Goal: Information Seeking & Learning: Learn about a topic

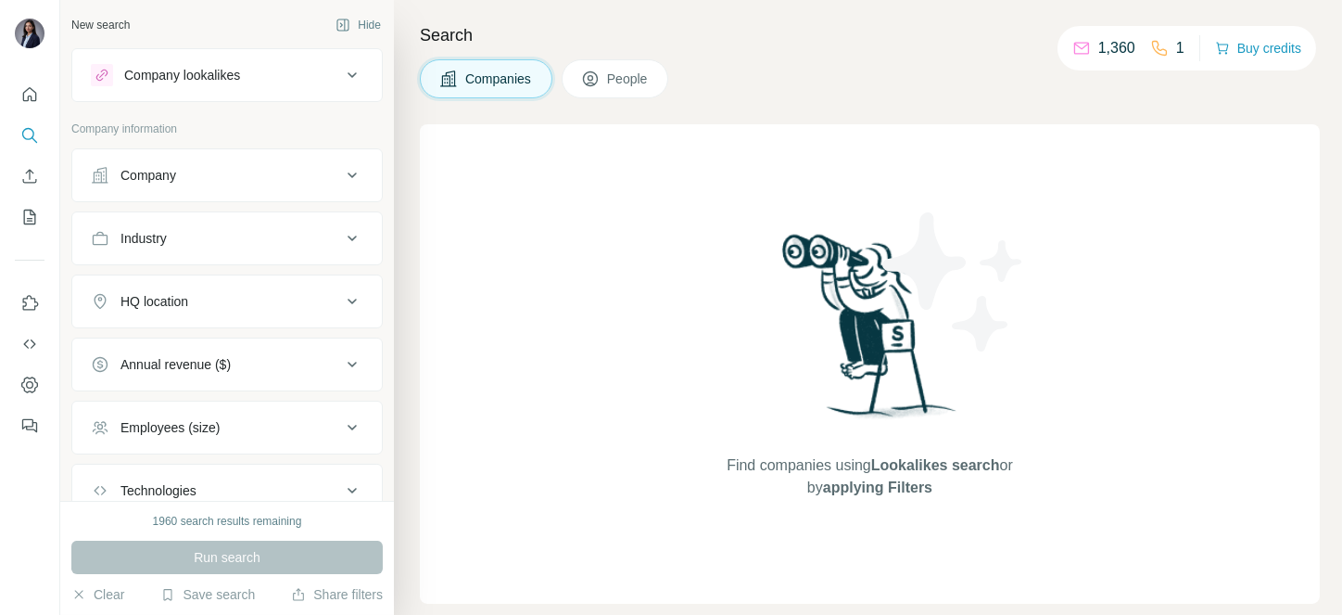
click at [172, 166] on div "Company" at bounding box center [149, 175] width 56 height 19
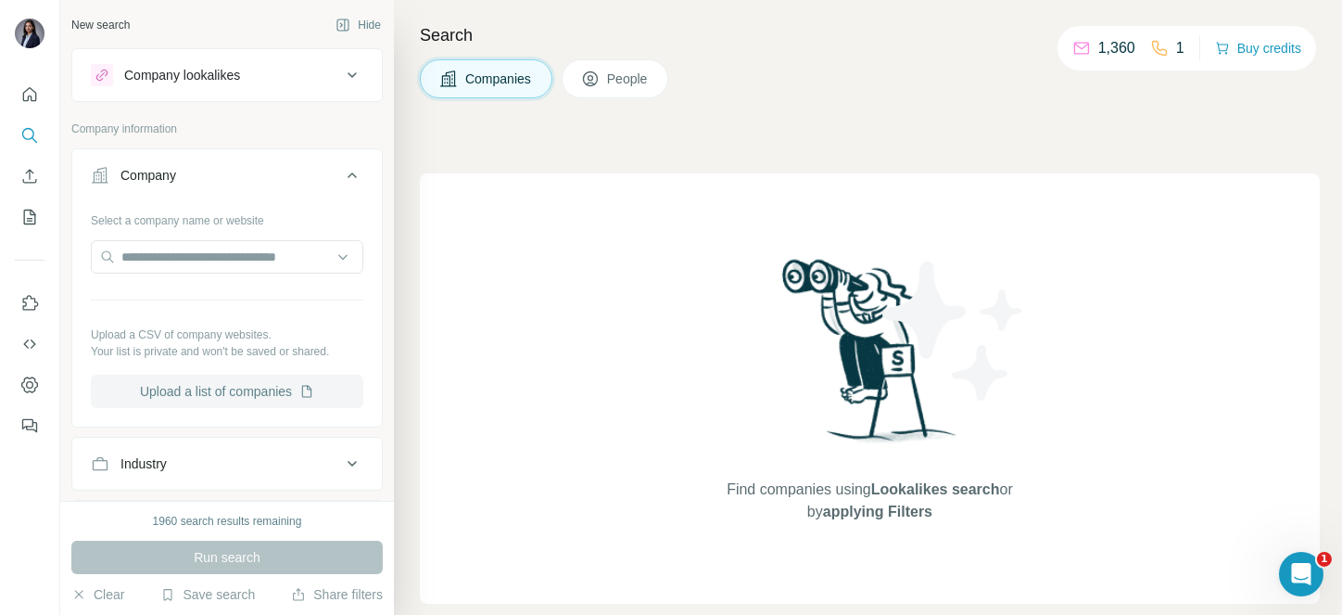
click at [244, 390] on button "Upload a list of companies" at bounding box center [227, 391] width 273 height 33
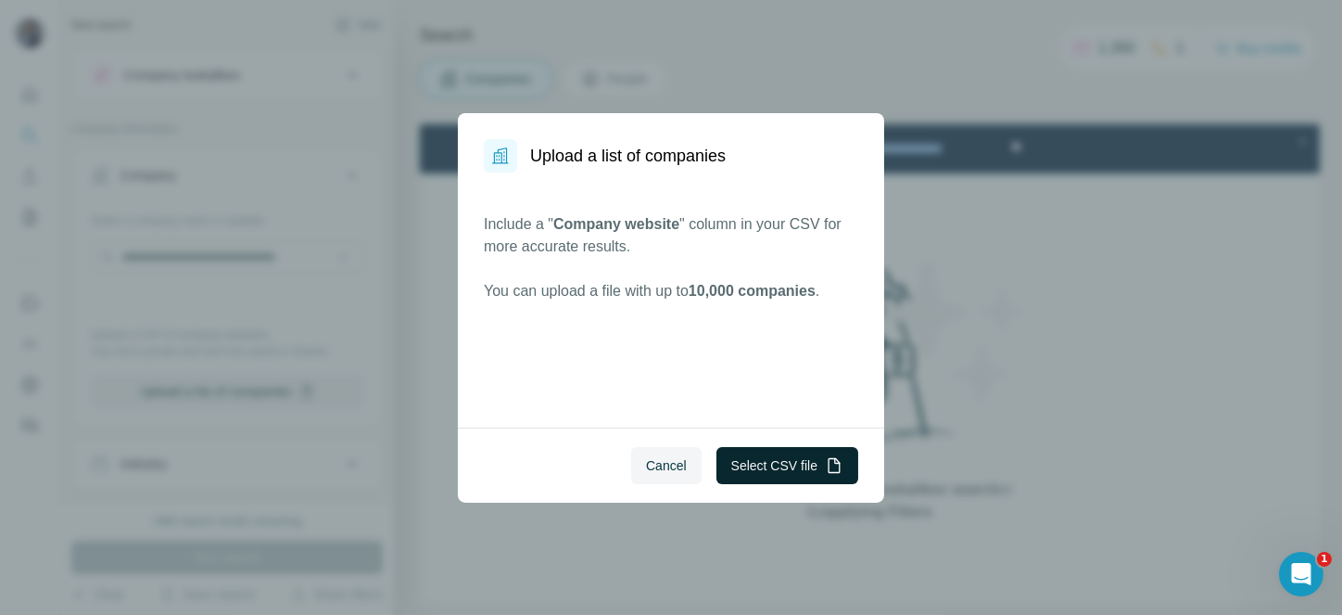
click at [797, 458] on button "Select CSV file" at bounding box center [788, 465] width 142 height 37
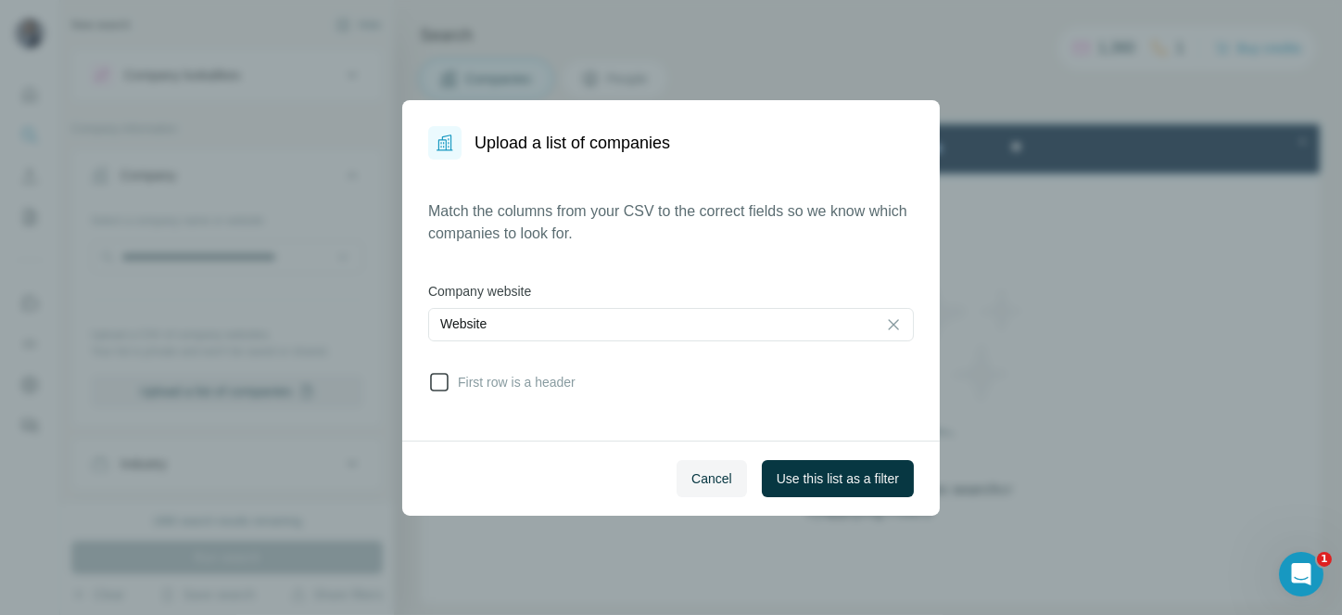
click at [449, 381] on icon at bounding box center [439, 382] width 22 height 22
click at [851, 489] on button "Use this list as a filter" at bounding box center [838, 478] width 152 height 37
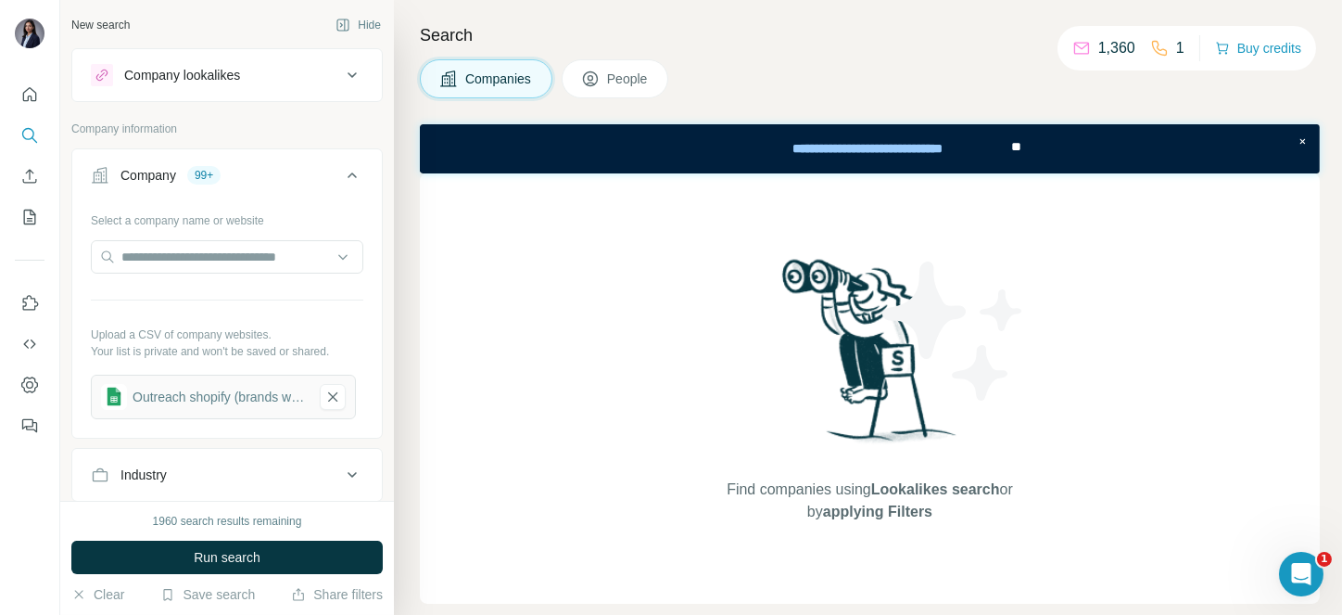
click at [623, 86] on span "People" at bounding box center [628, 79] width 43 height 19
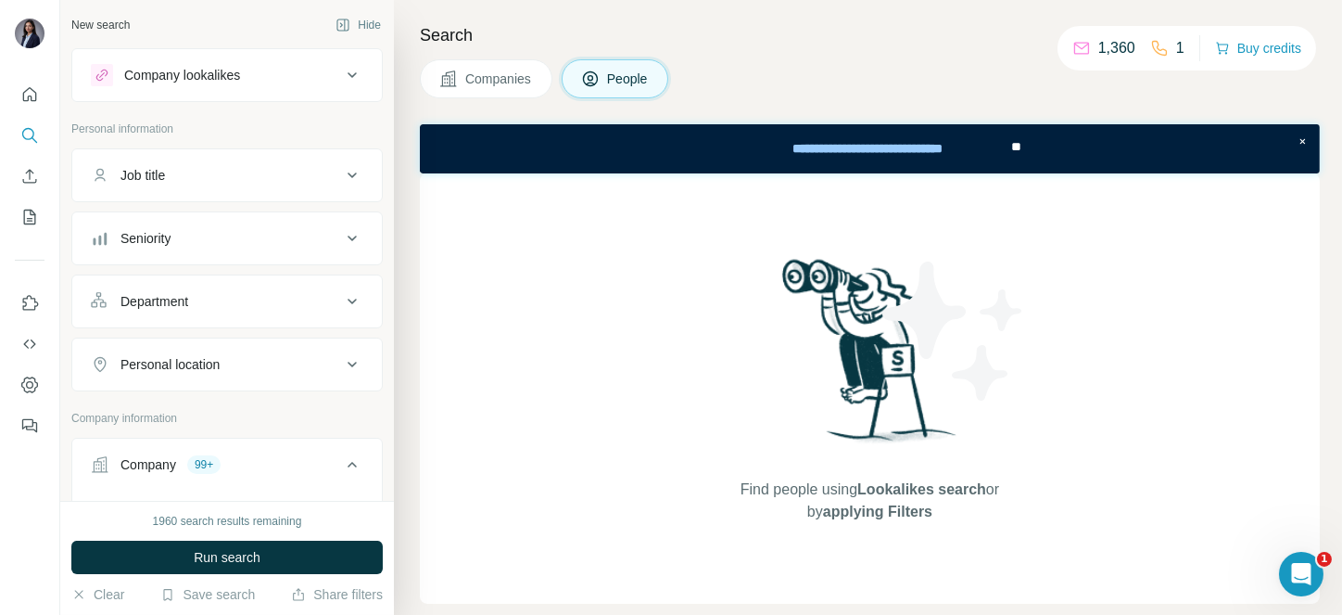
click at [223, 149] on div "Job title" at bounding box center [226, 175] width 311 height 54
click at [234, 180] on div "Job title" at bounding box center [216, 175] width 250 height 19
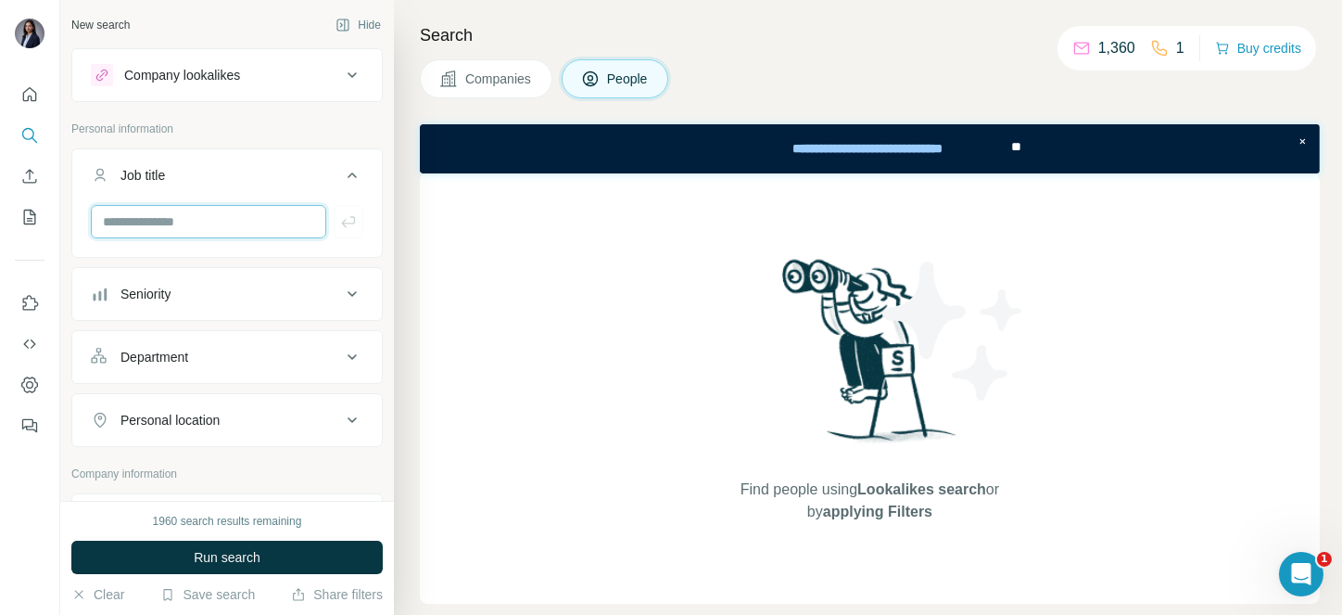
click at [201, 226] on input "text" at bounding box center [208, 221] width 235 height 33
paste input "**********"
type input "**********"
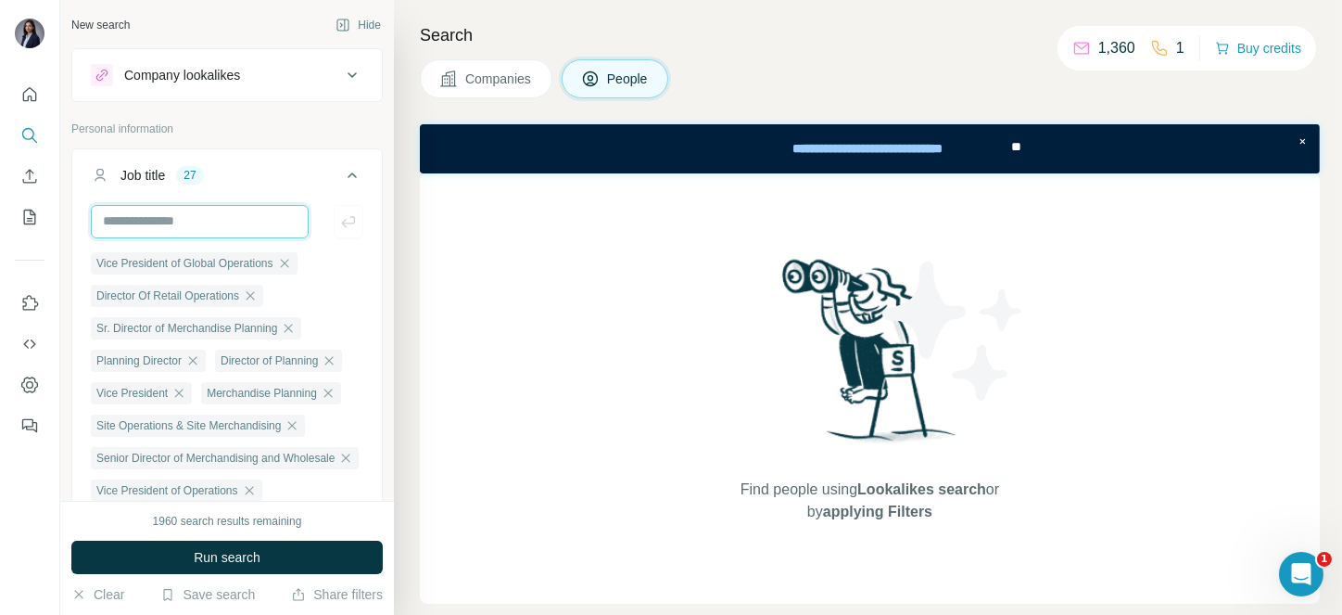
scroll to position [0, 0]
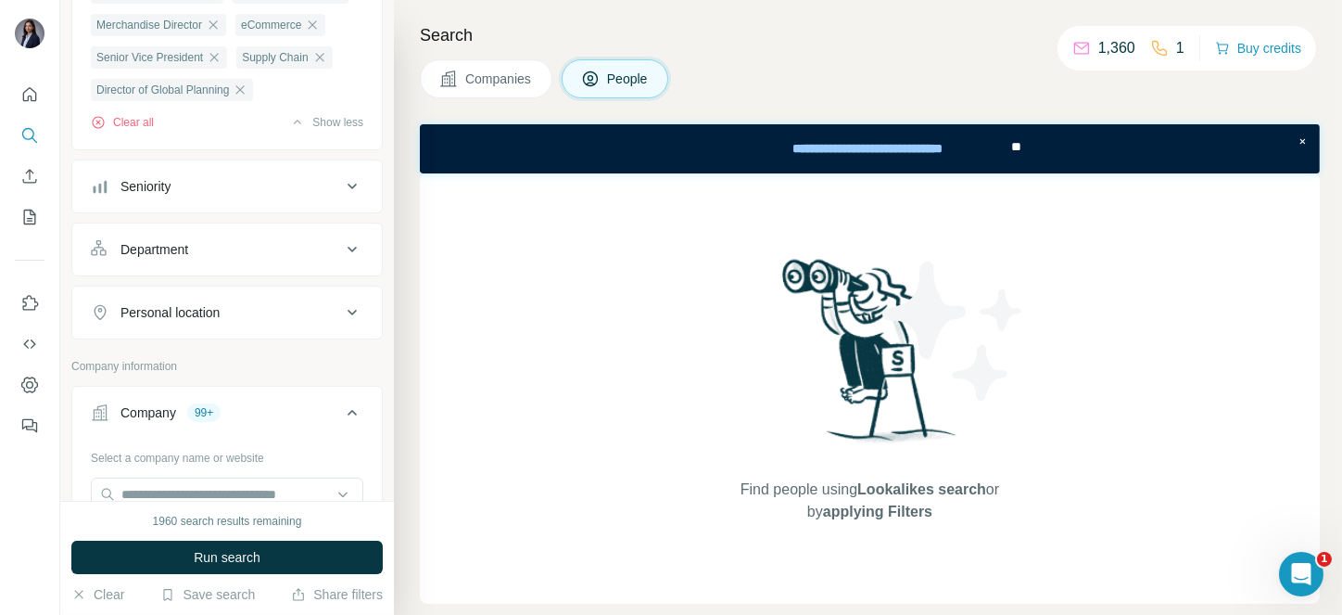
scroll to position [856, 0]
click at [169, 195] on div "Seniority" at bounding box center [146, 185] width 50 height 19
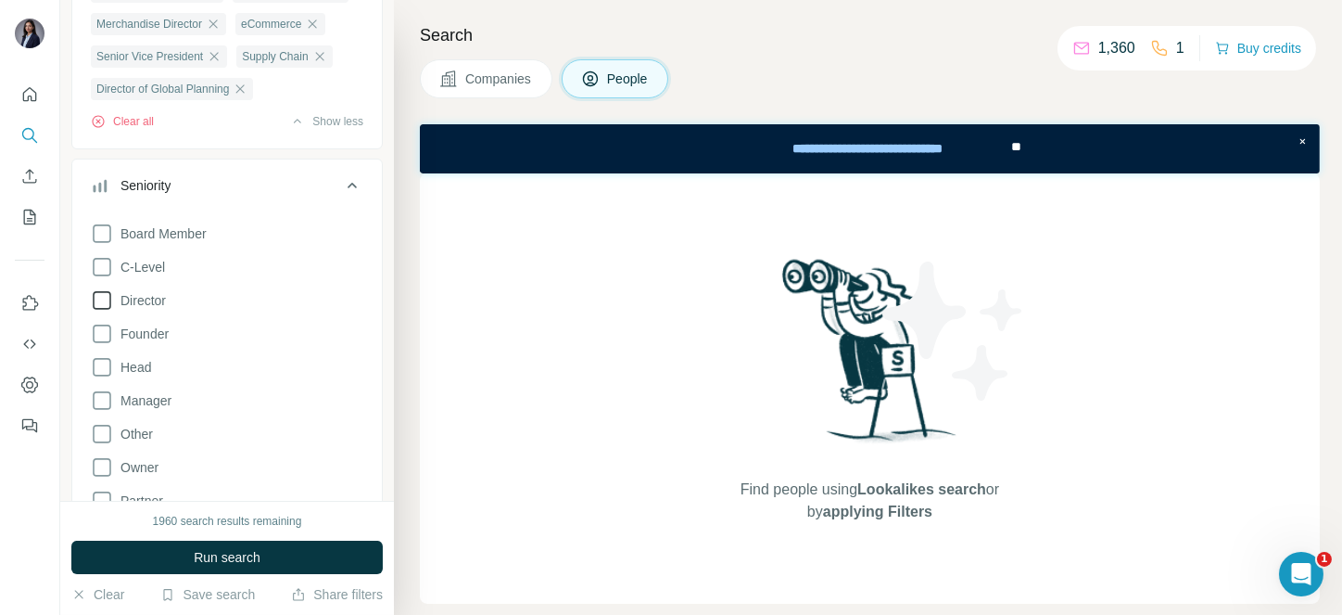
click at [144, 310] on span "Director" at bounding box center [139, 300] width 53 height 19
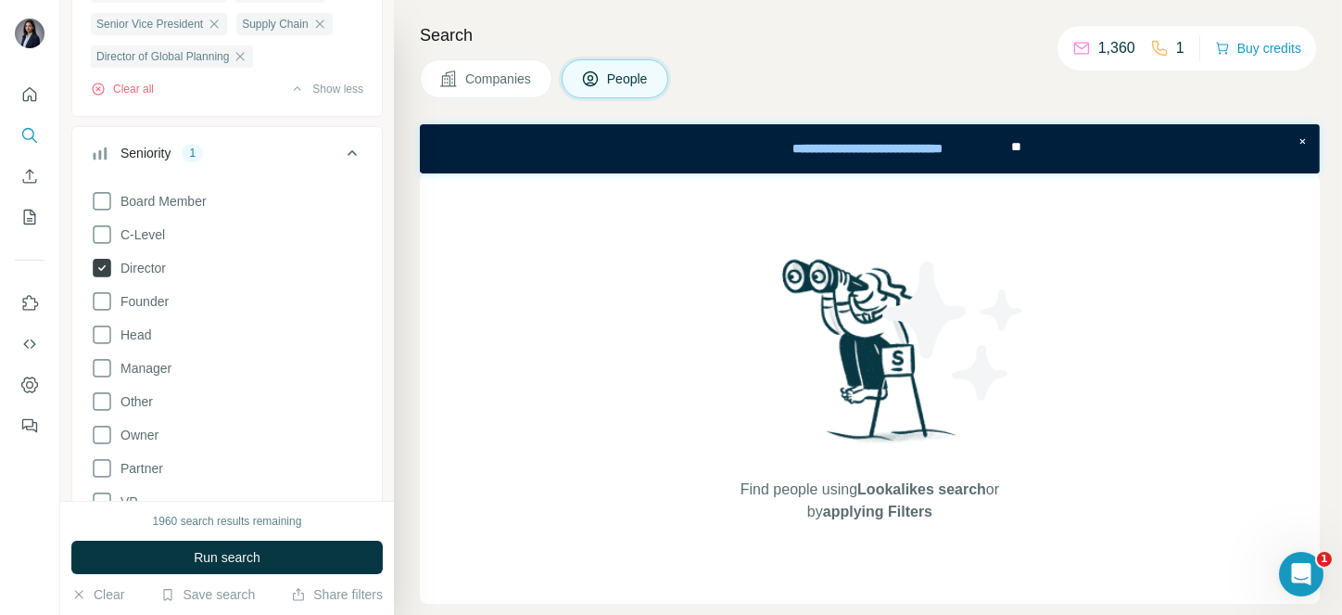
scroll to position [1123, 0]
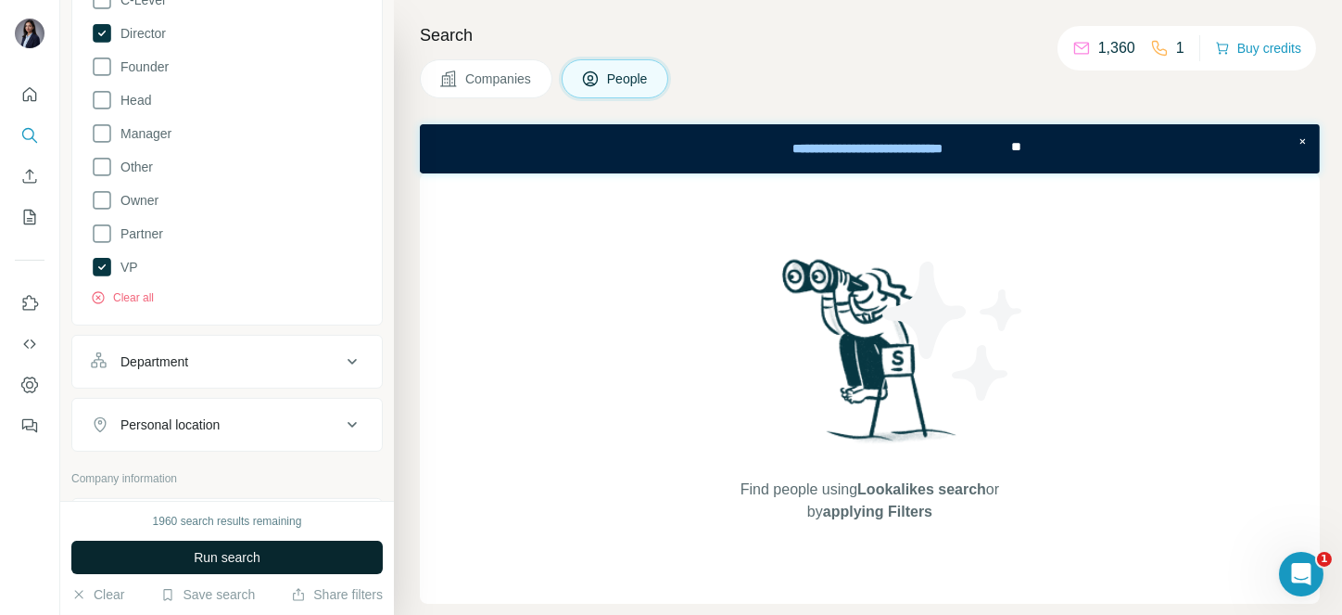
click at [214, 554] on span "Run search" at bounding box center [227, 557] width 67 height 19
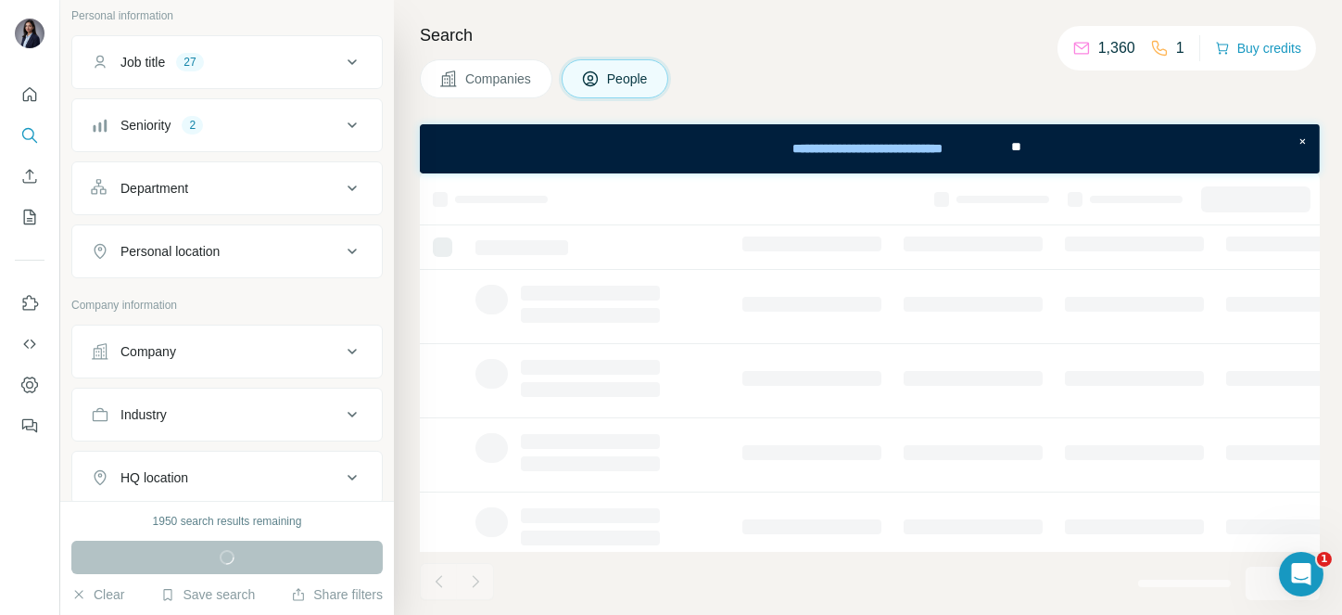
scroll to position [121, 0]
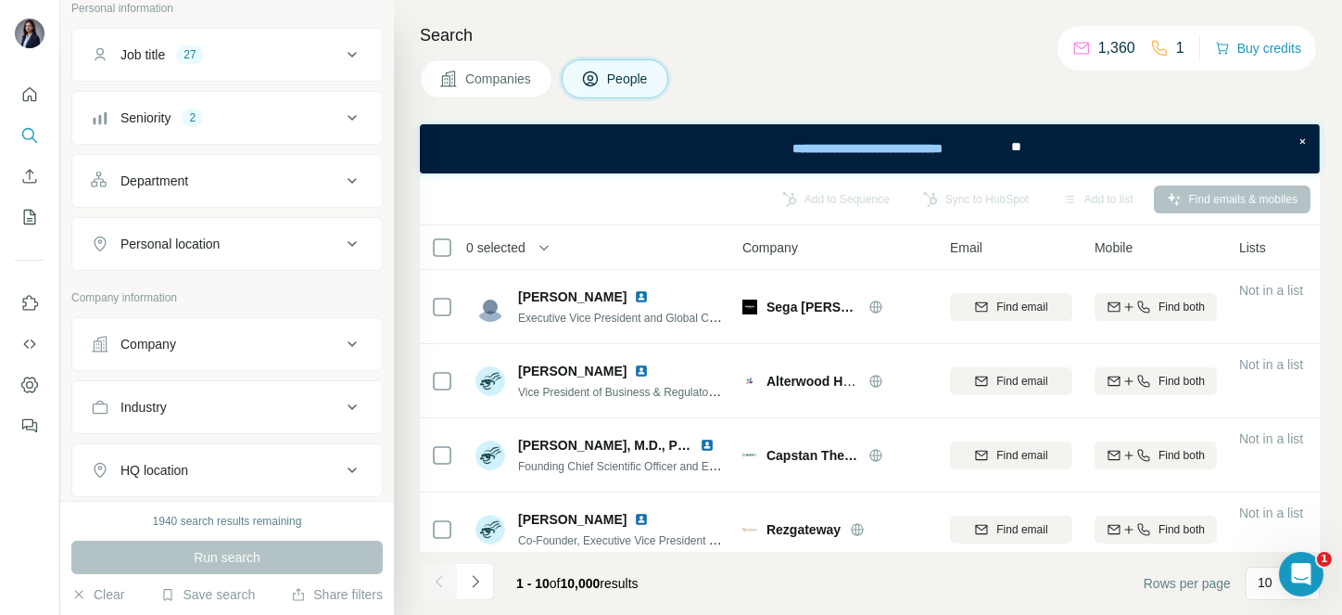
click at [162, 324] on button "Company" at bounding box center [227, 344] width 310 height 44
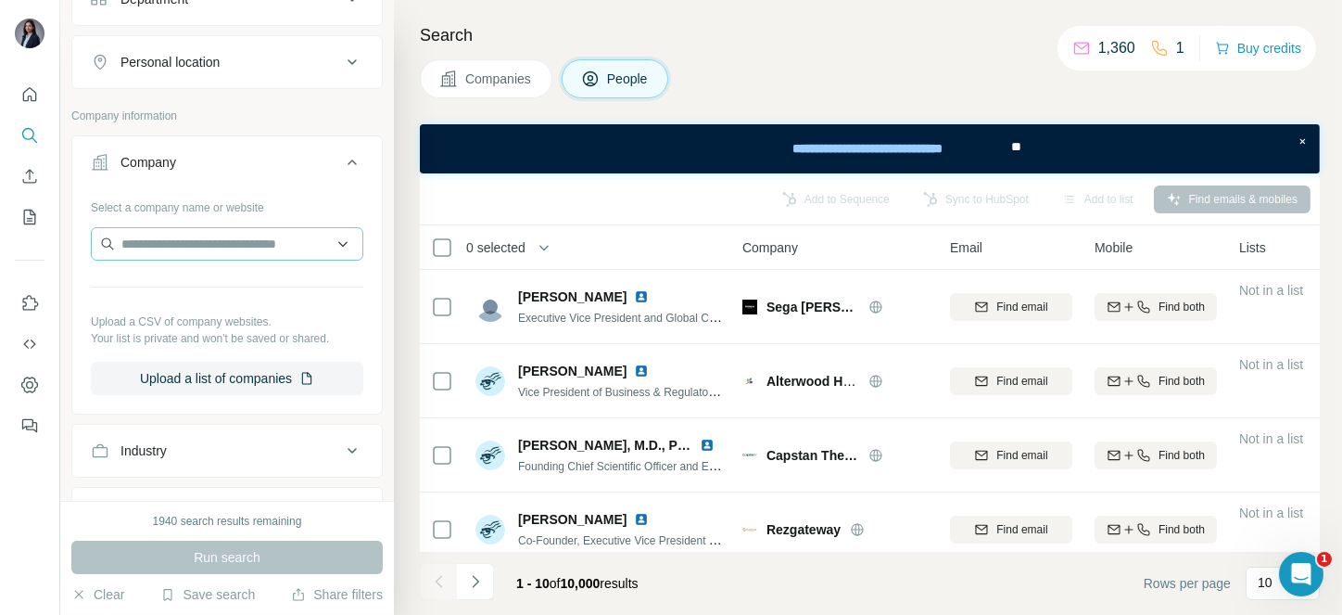
scroll to position [375, 0]
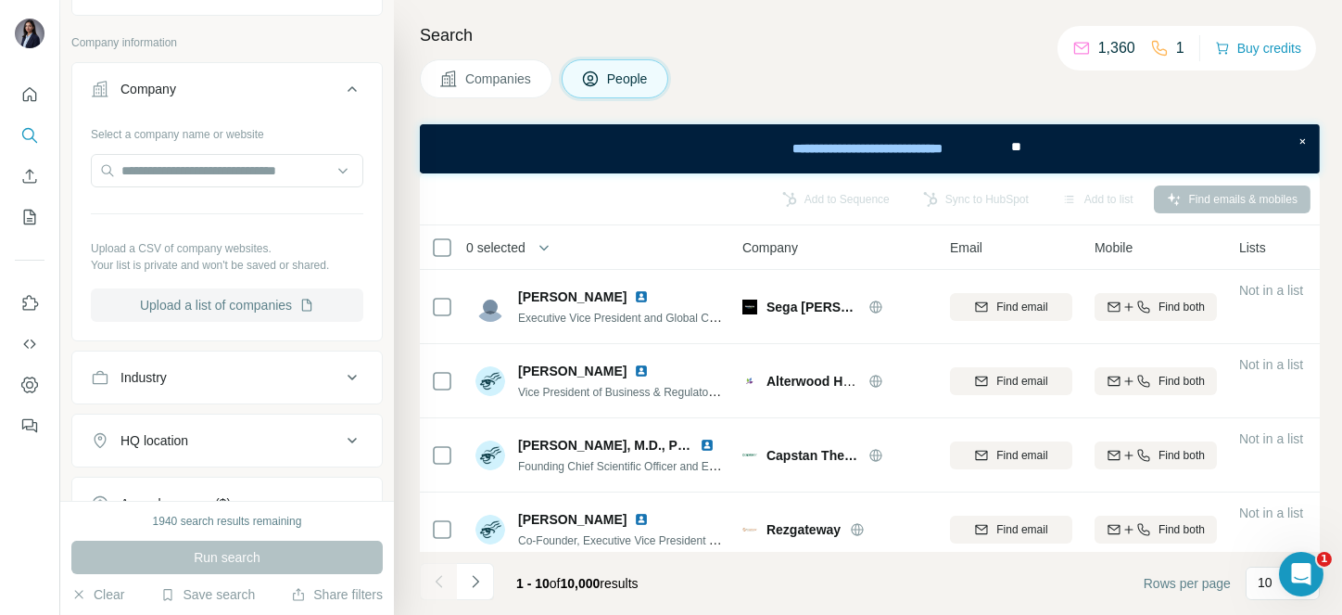
click at [225, 296] on button "Upload a list of companies" at bounding box center [227, 304] width 273 height 33
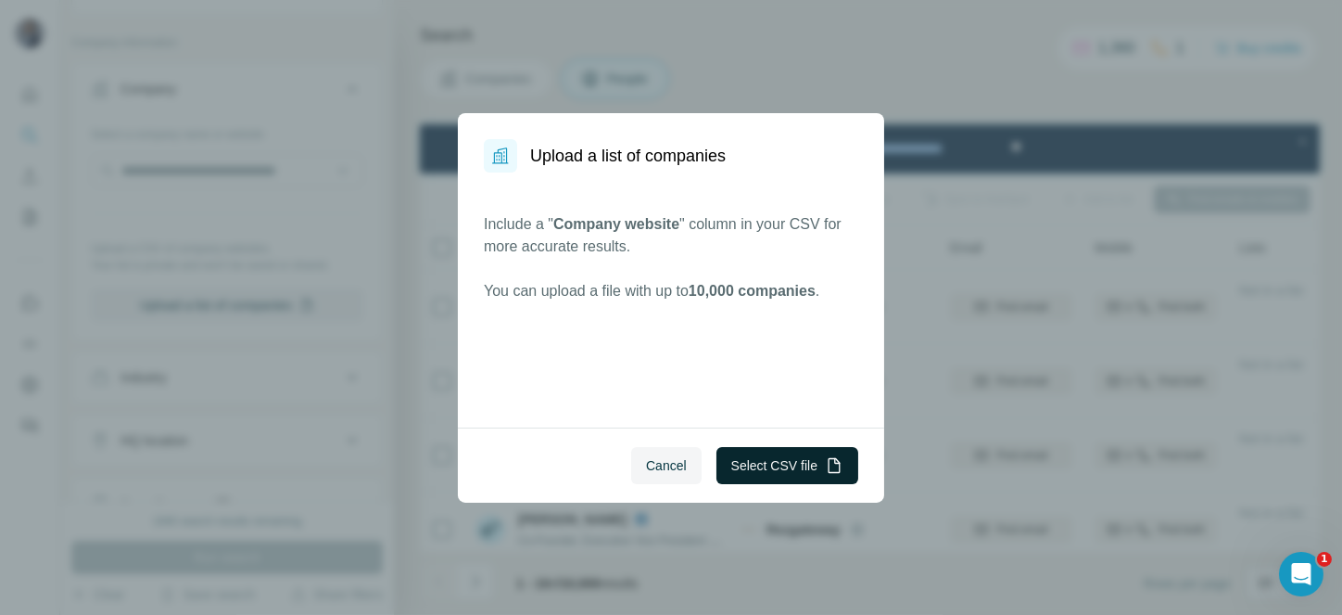
click at [756, 473] on button "Select CSV file" at bounding box center [788, 465] width 142 height 37
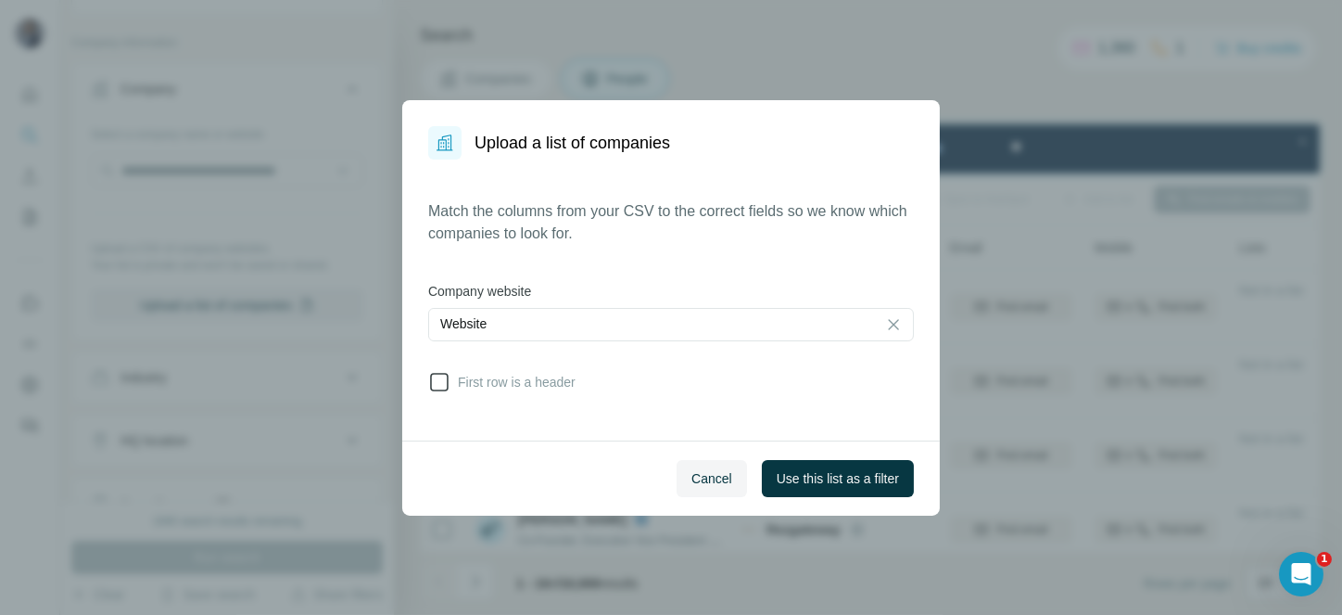
click at [463, 390] on label "First row is a header" at bounding box center [501, 382] width 147 height 22
click at [819, 487] on button "Use this list as a filter" at bounding box center [838, 478] width 152 height 37
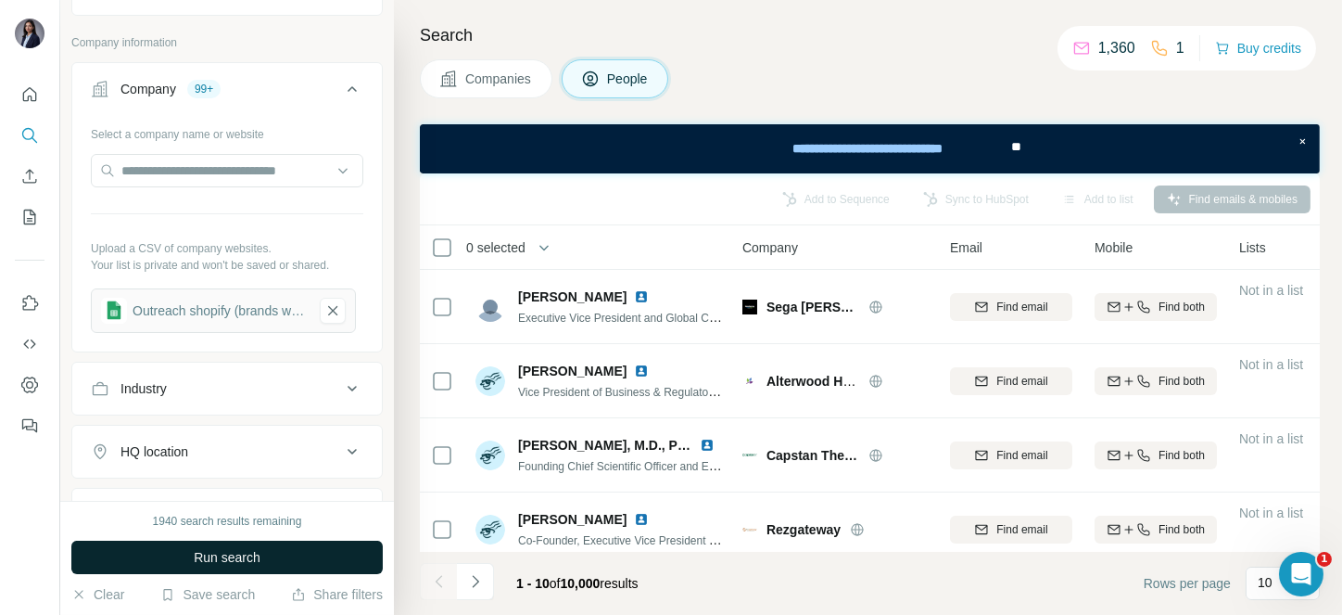
click at [246, 551] on span "Run search" at bounding box center [227, 557] width 67 height 19
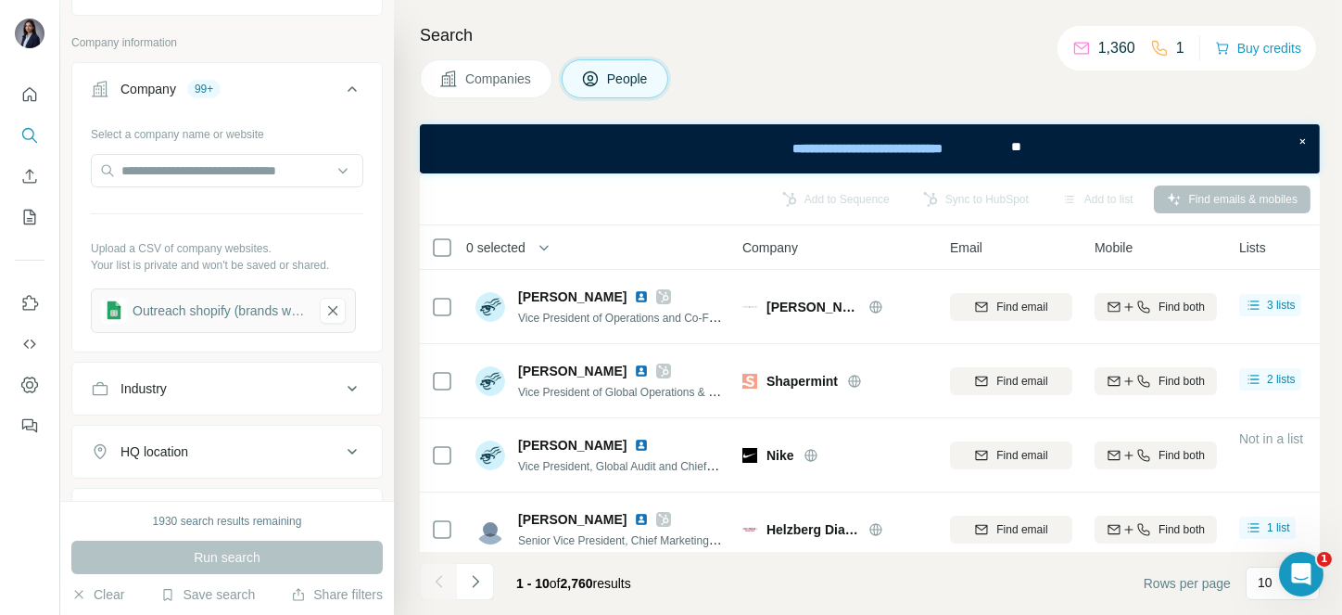
click at [520, 244] on span "0 selected" at bounding box center [495, 247] width 59 height 19
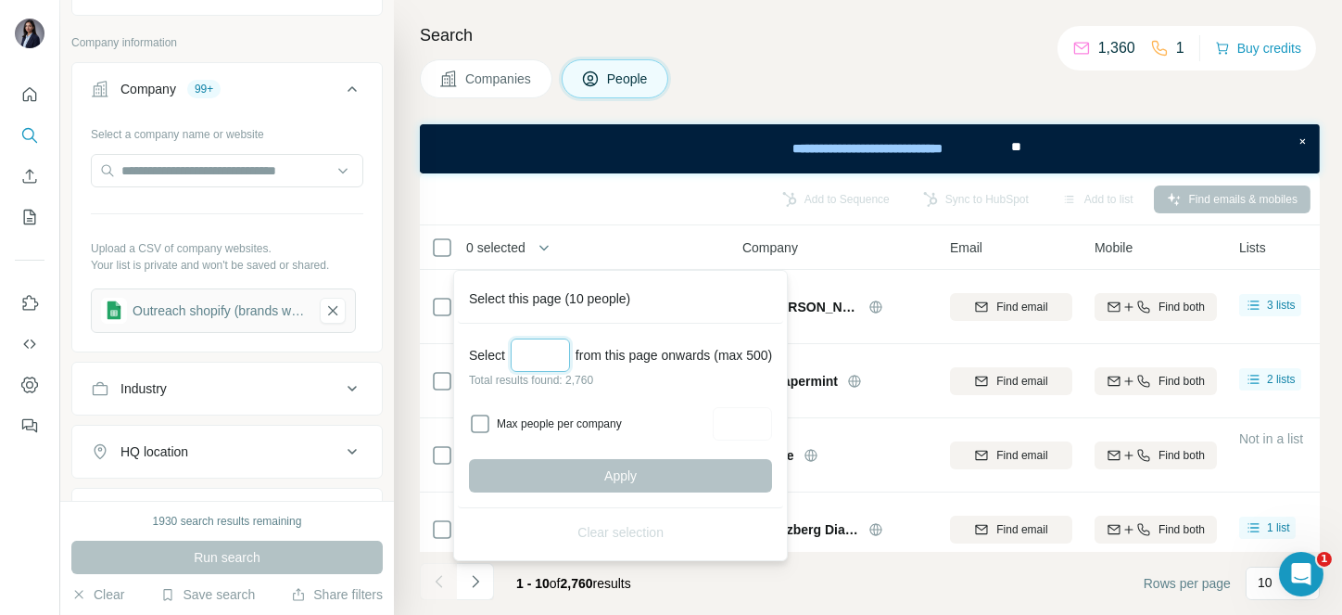
click at [540, 352] on input "Select a number (up to 500)" at bounding box center [540, 354] width 59 height 33
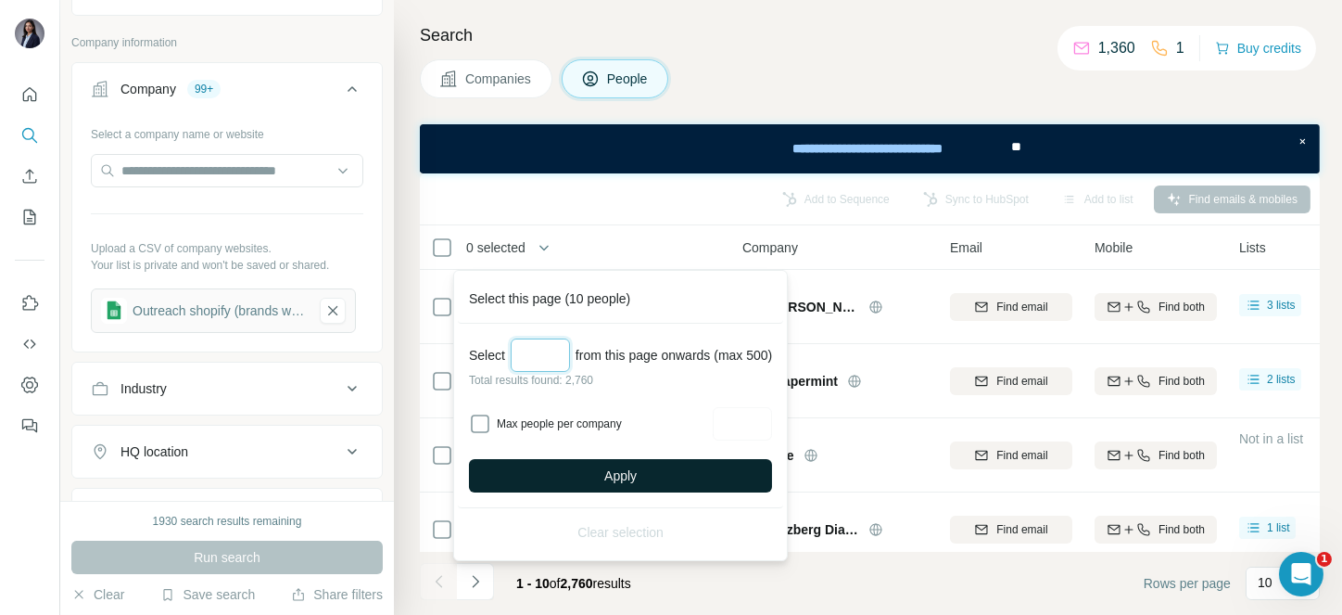
type input "***"
click at [637, 473] on span "Apply" at bounding box center [620, 475] width 32 height 19
